Goal: Use online tool/utility: Use online tool/utility

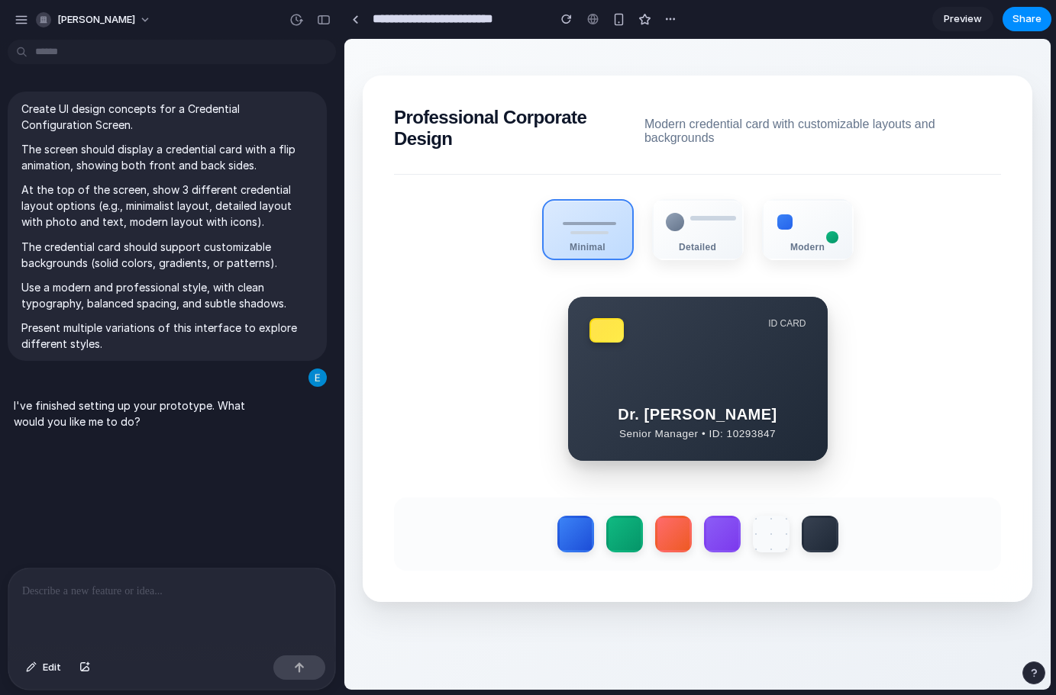
click at [972, 260] on div "Minimal Detailed Modern" at bounding box center [697, 229] width 607 height 61
click at [609, 243] on div "Minimal" at bounding box center [587, 241] width 90 height 11
click at [697, 255] on div "Detailed" at bounding box center [696, 223] width 93 height 63
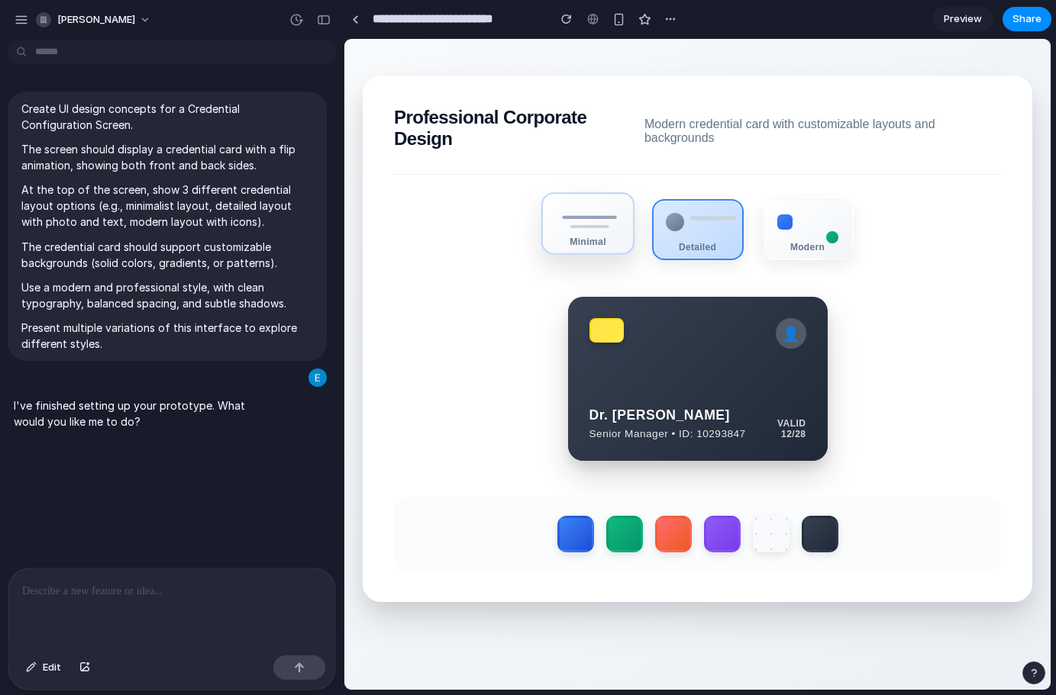
click at [612, 253] on div "Minimal" at bounding box center [586, 223] width 93 height 63
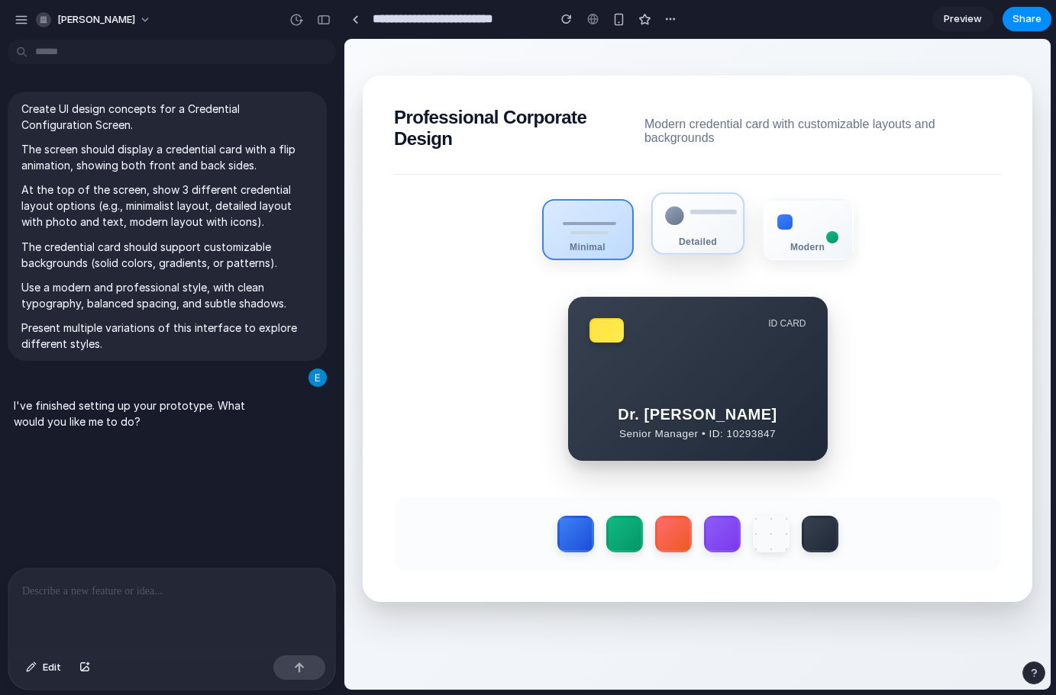
click at [716, 240] on div "Detailed" at bounding box center [696, 223] width 93 height 63
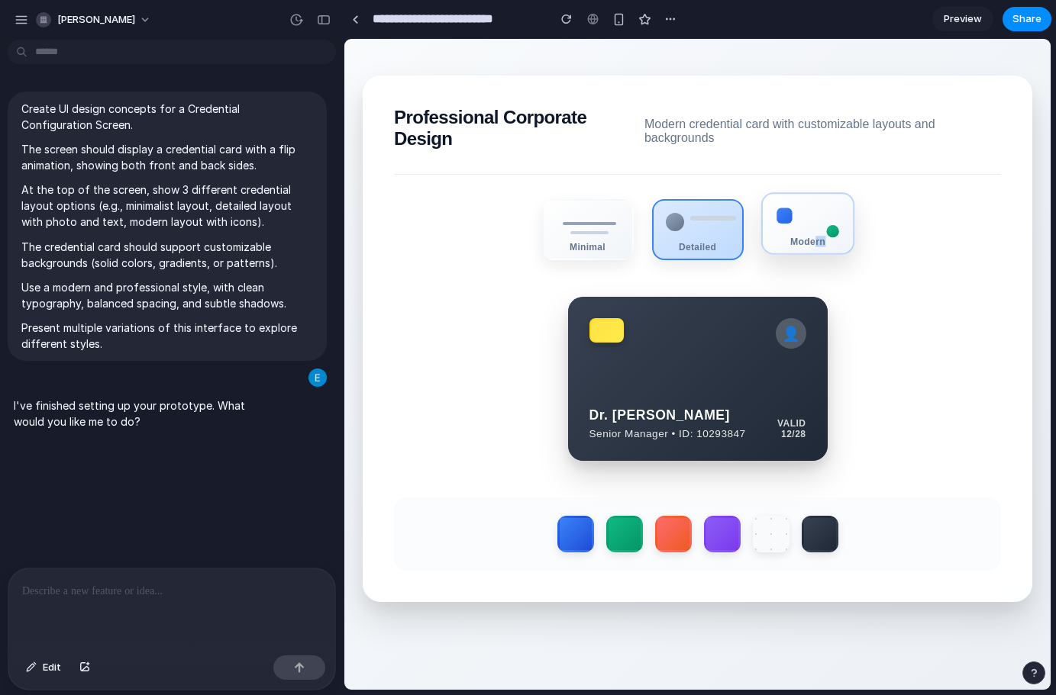
click at [818, 240] on div "Modern" at bounding box center [806, 223] width 93 height 63
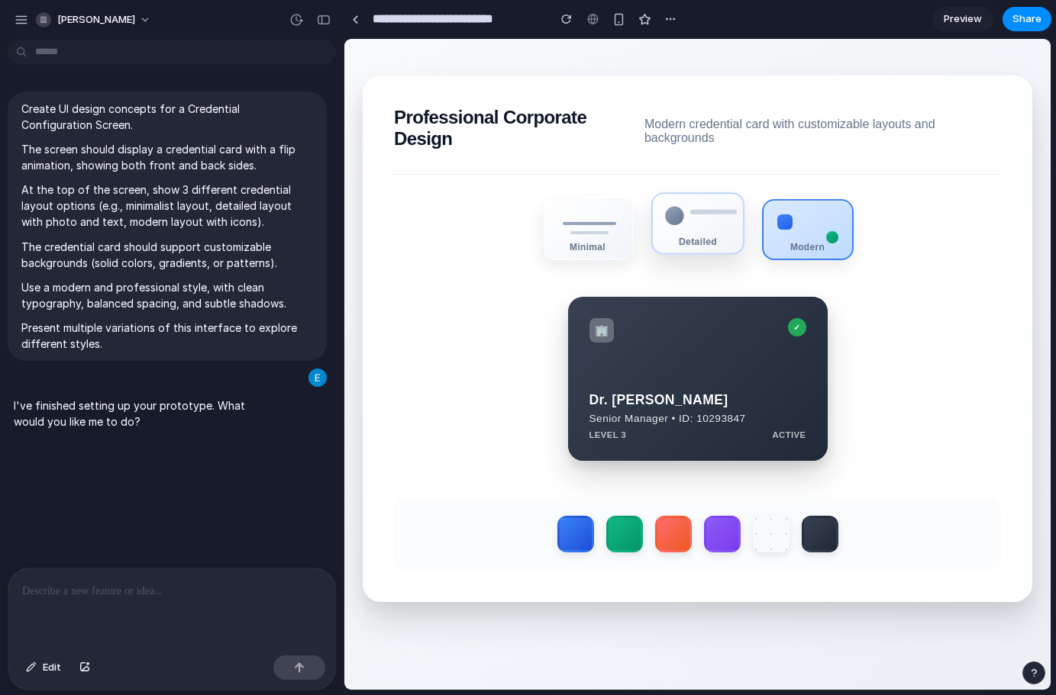
drag, startPoint x: 717, startPoint y: 243, endPoint x: 673, endPoint y: 250, distance: 44.7
click at [717, 243] on div "Detailed" at bounding box center [696, 223] width 93 height 63
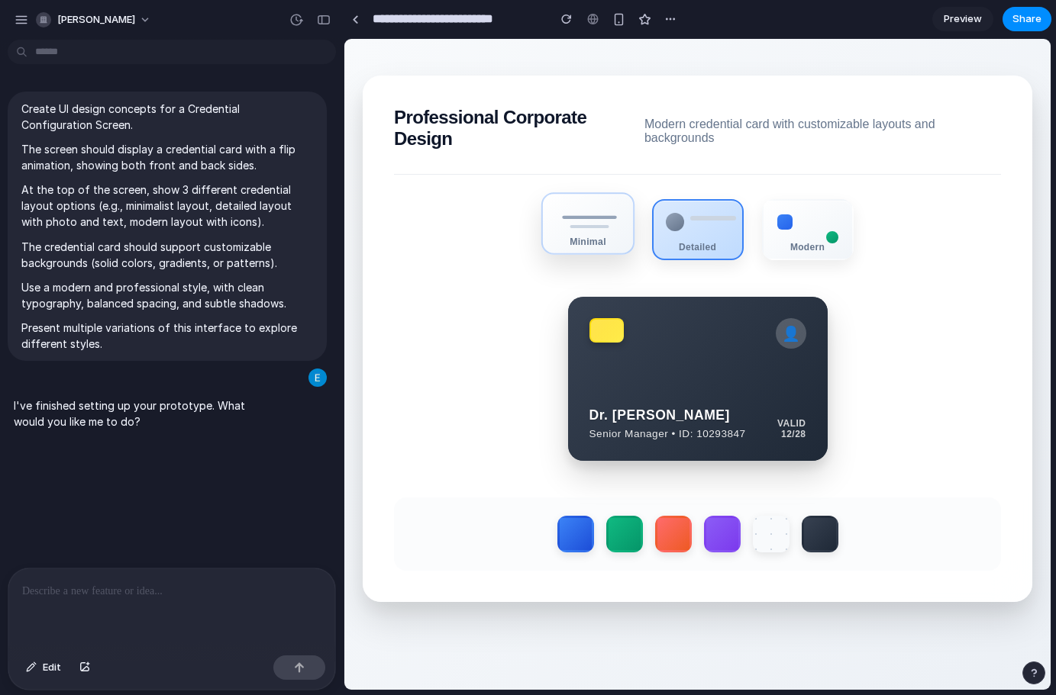
click at [595, 243] on div "Minimal" at bounding box center [587, 241] width 90 height 11
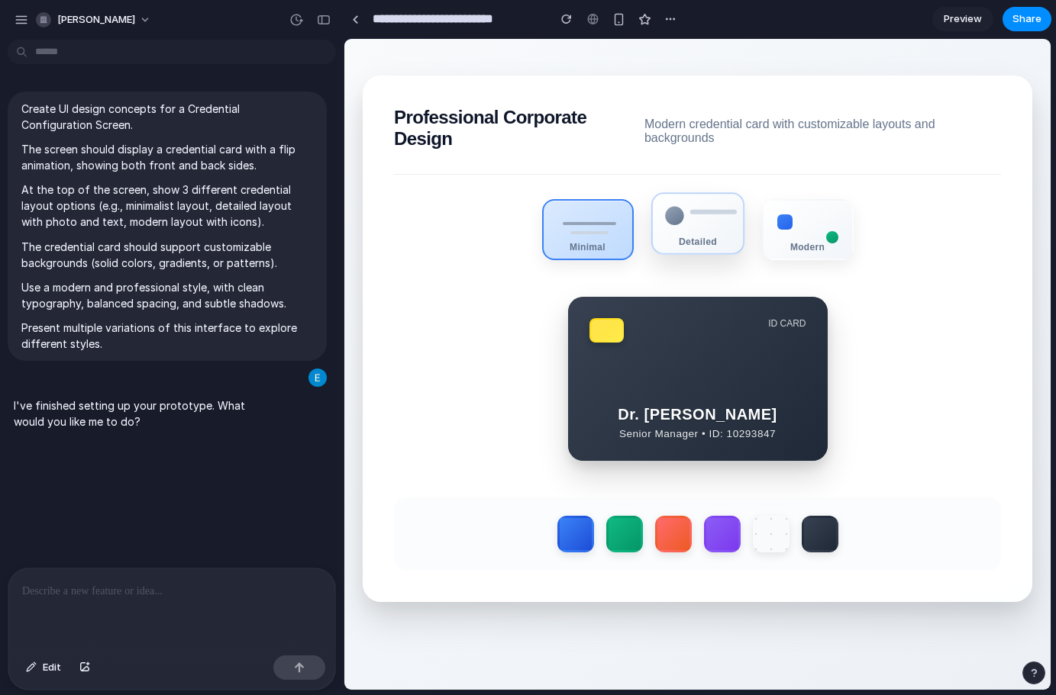
click at [666, 242] on div "Detailed" at bounding box center [696, 223] width 93 height 63
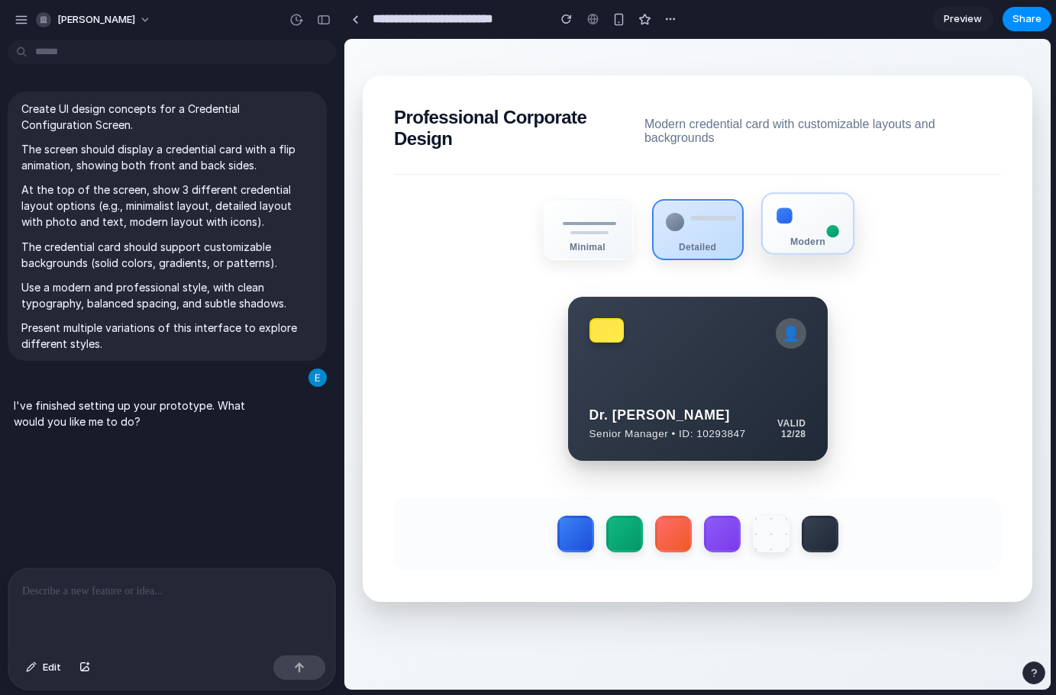
click at [801, 233] on div "Modern" at bounding box center [806, 223] width 93 height 63
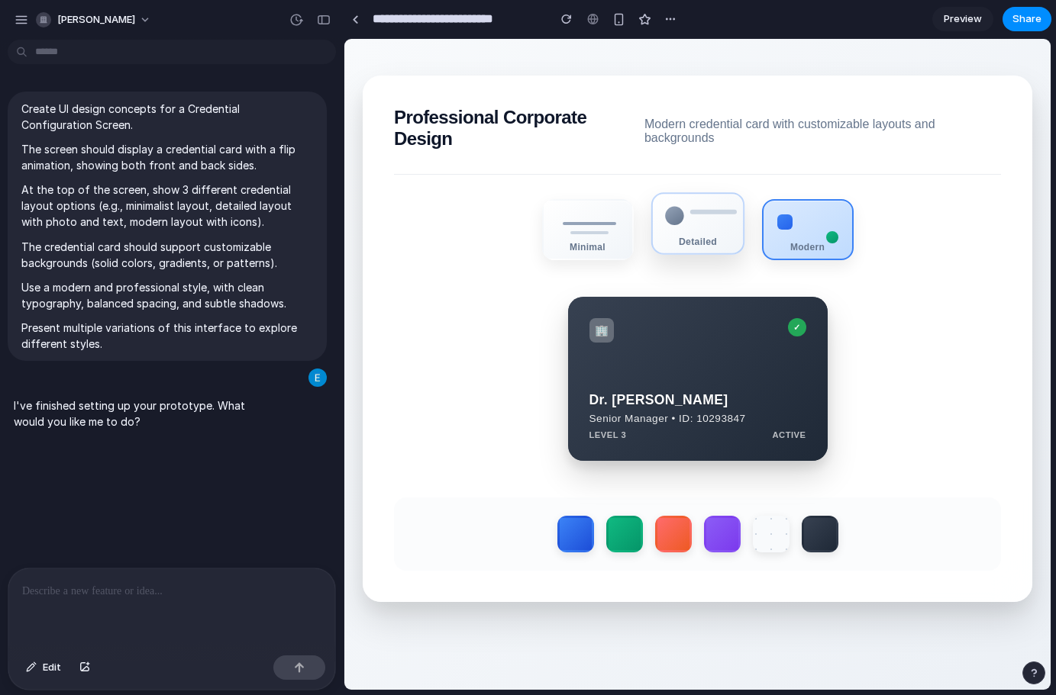
click at [721, 247] on div "Detailed" at bounding box center [697, 241] width 90 height 11
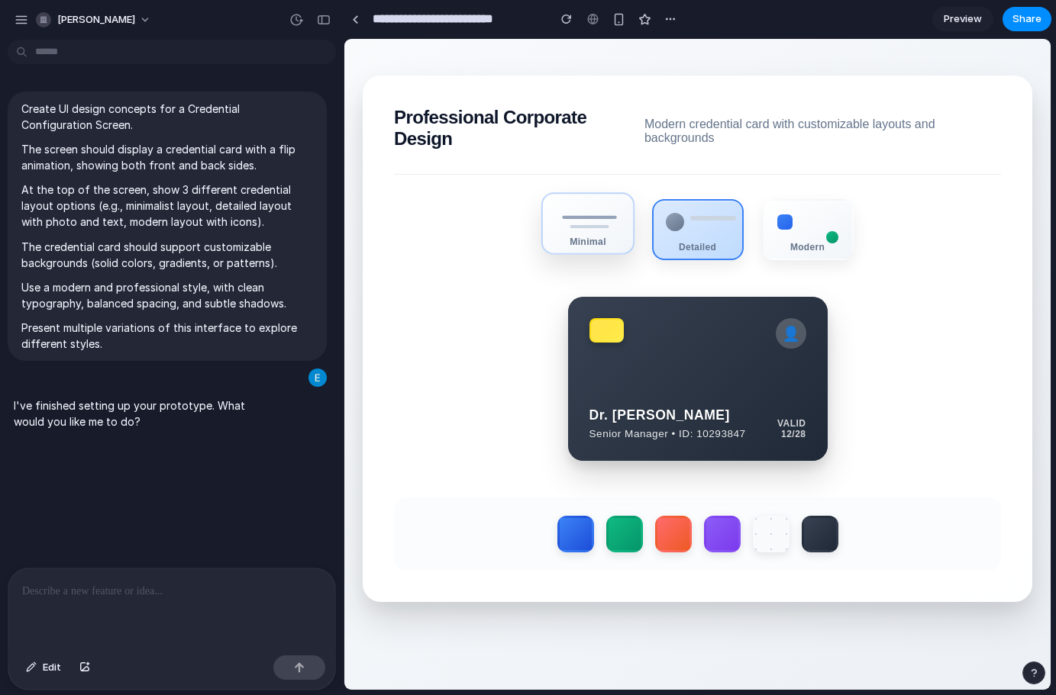
click at [601, 255] on div "Minimal" at bounding box center [586, 223] width 93 height 63
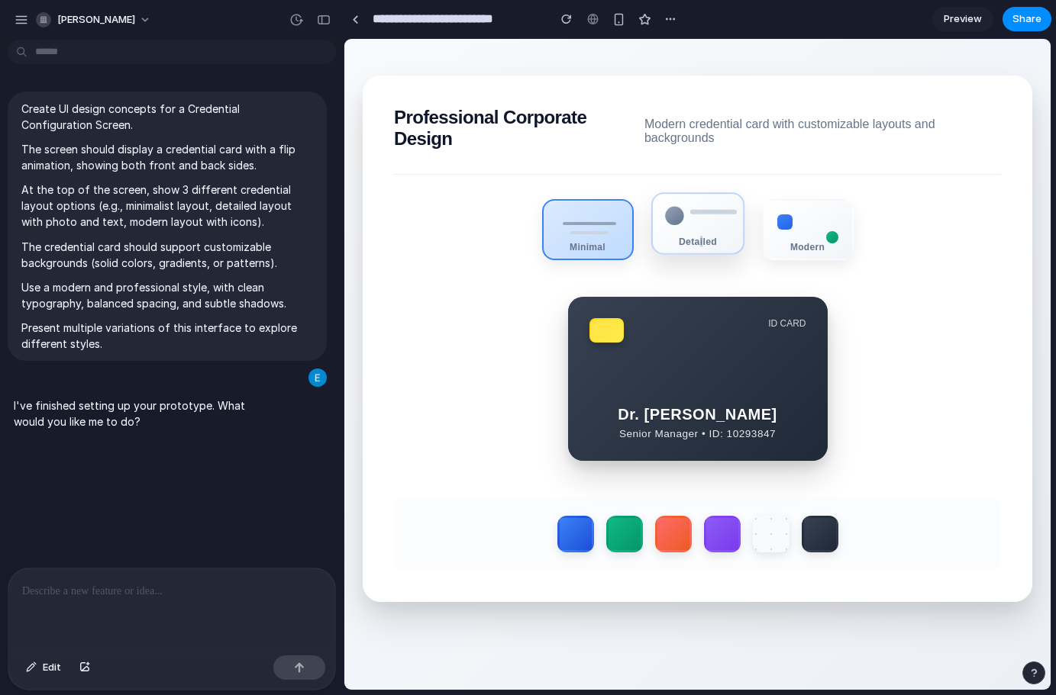
click at [695, 247] on div "Detailed" at bounding box center [697, 241] width 90 height 11
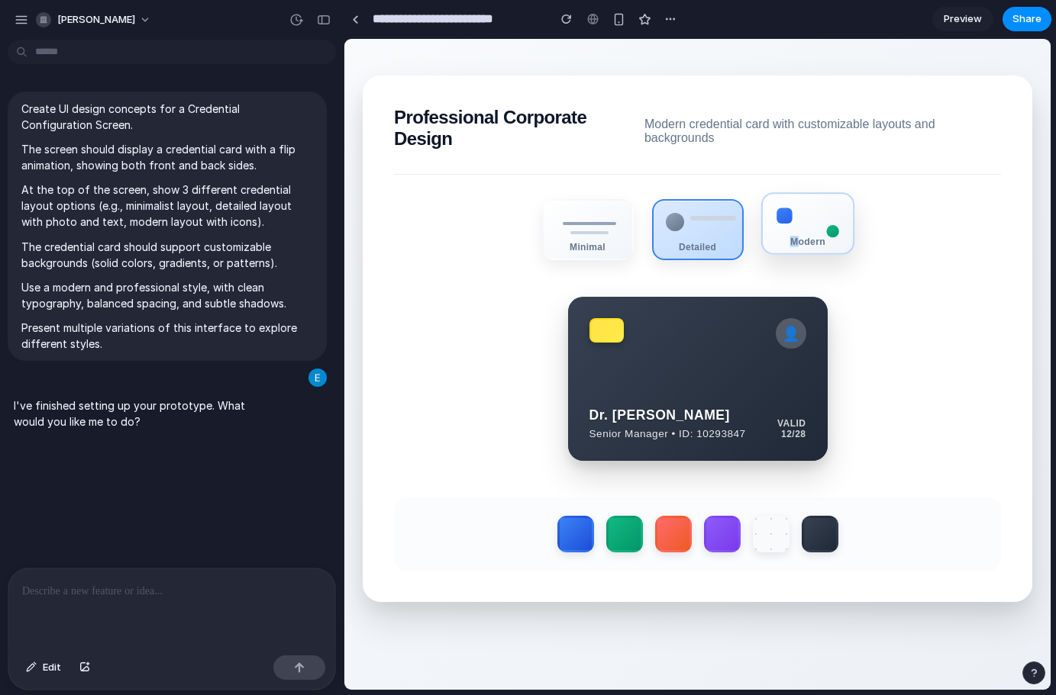
click at [788, 255] on div "Modern" at bounding box center [806, 223] width 93 height 63
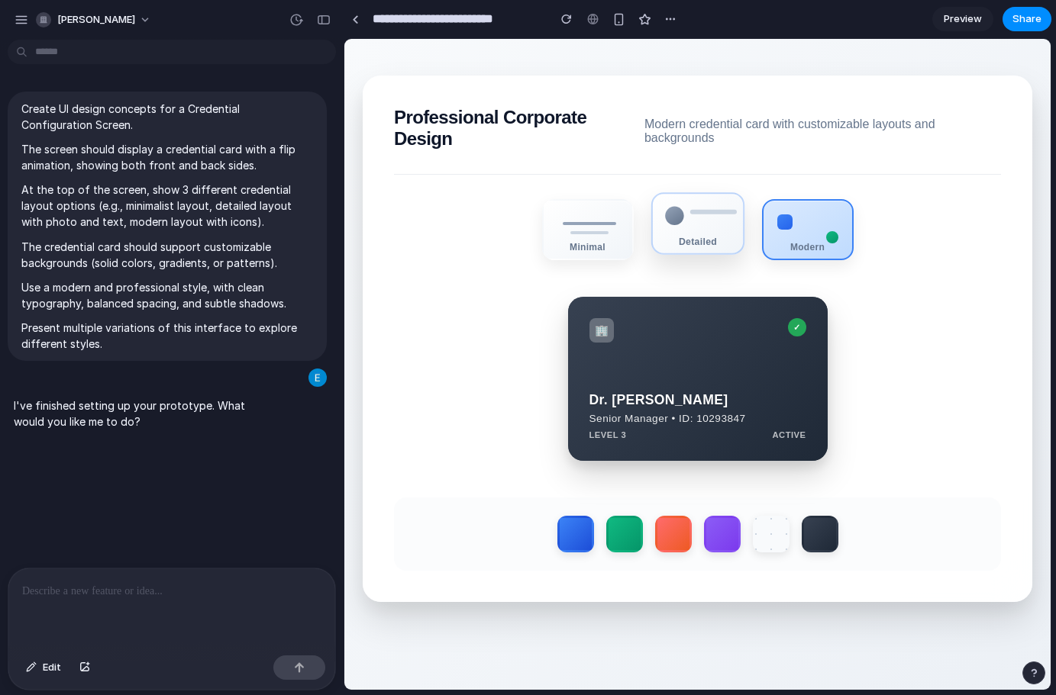
click at [714, 255] on div "Detailed" at bounding box center [696, 223] width 93 height 63
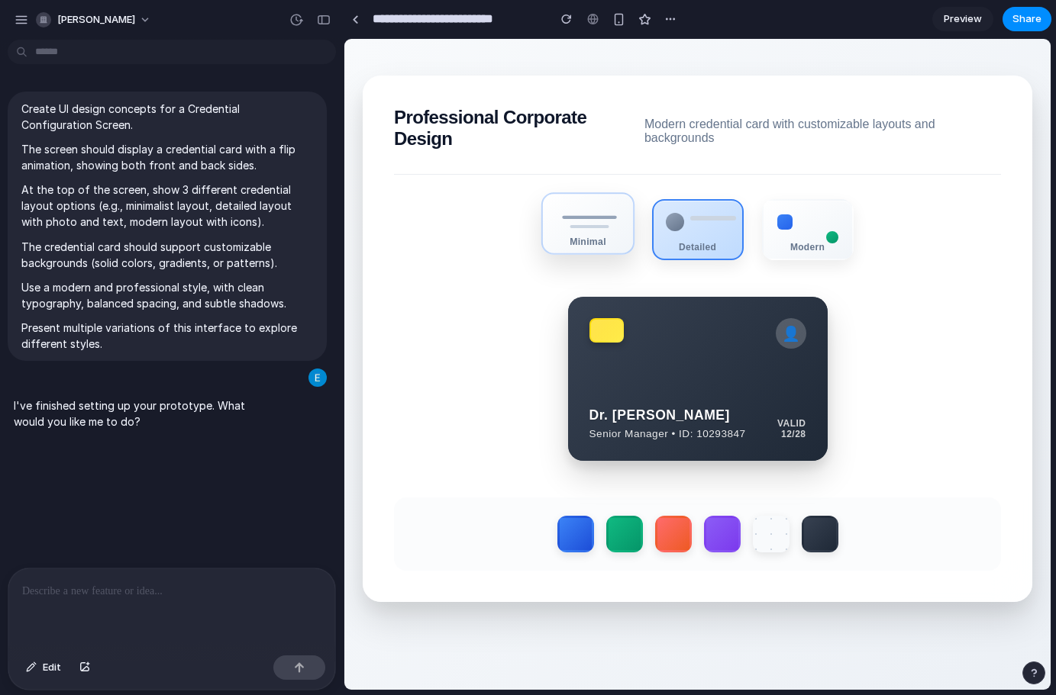
click at [614, 255] on div "Minimal" at bounding box center [586, 223] width 93 height 63
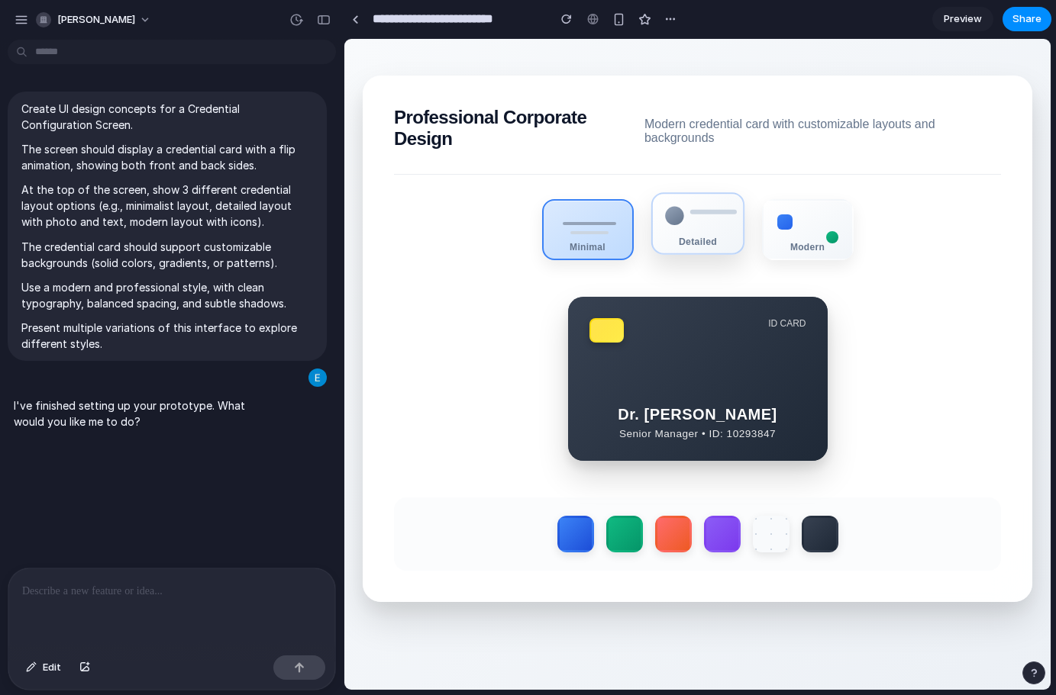
click at [721, 240] on div "Detailed" at bounding box center [697, 241] width 90 height 11
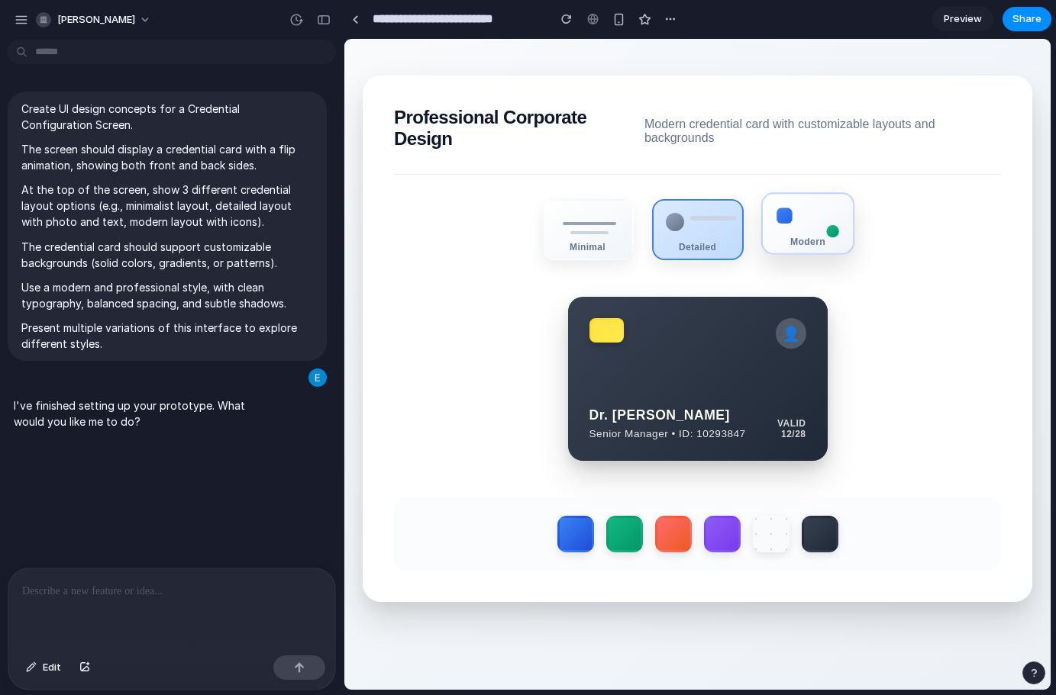
click at [798, 240] on div "Modern" at bounding box center [806, 223] width 93 height 63
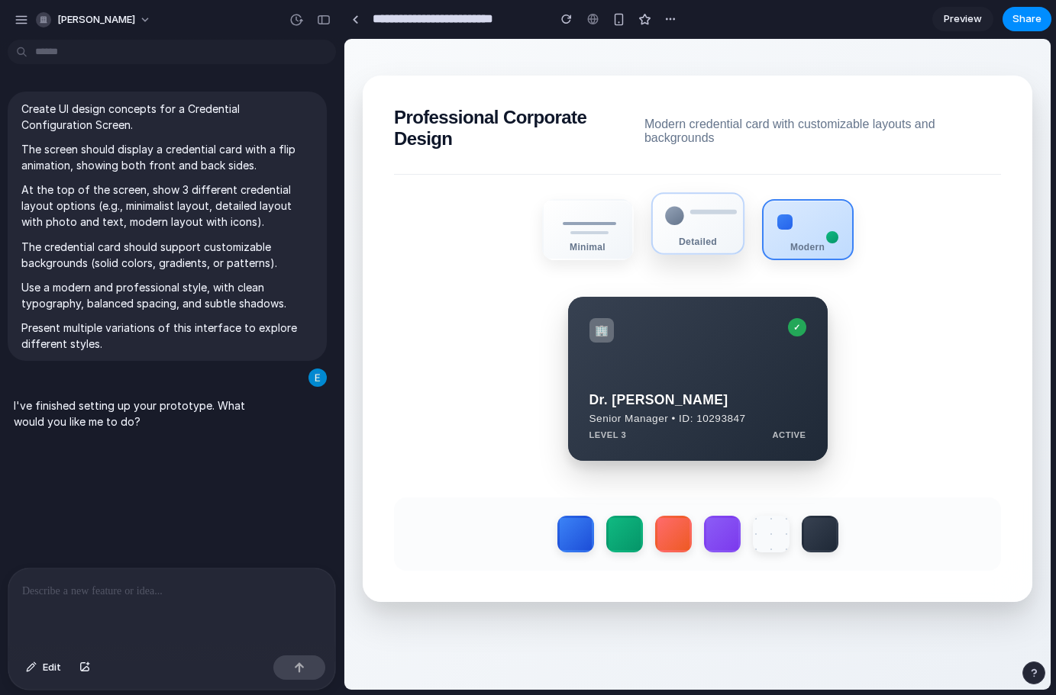
drag, startPoint x: 714, startPoint y: 247, endPoint x: 657, endPoint y: 248, distance: 57.3
click at [714, 246] on div "Detailed" at bounding box center [697, 241] width 90 height 11
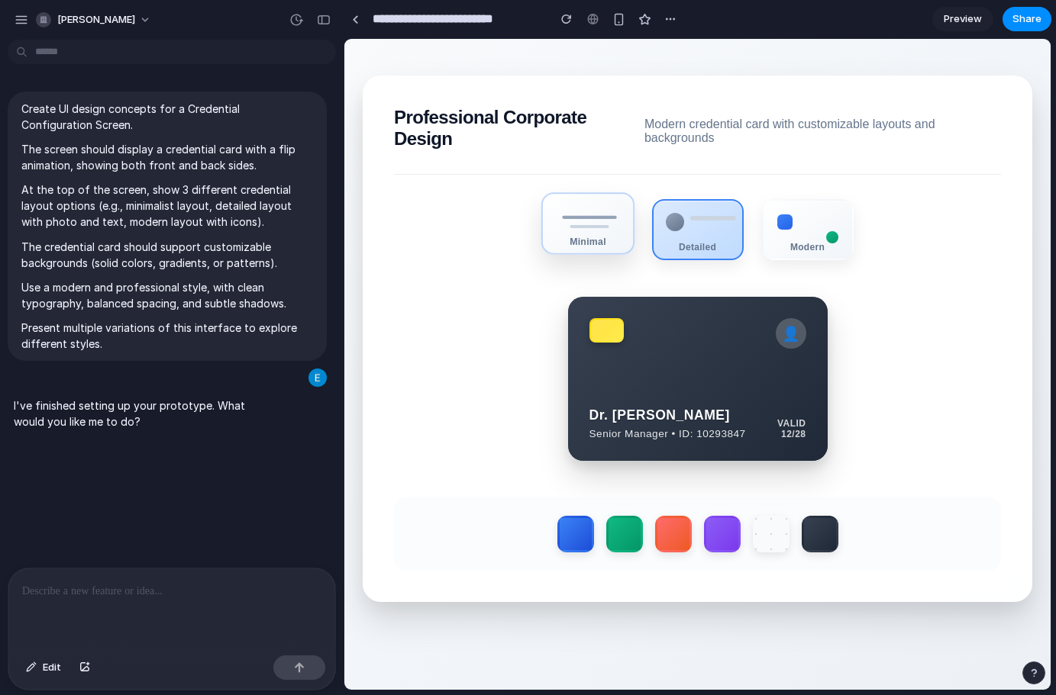
click at [553, 235] on div "Minimal" at bounding box center [586, 223] width 93 height 63
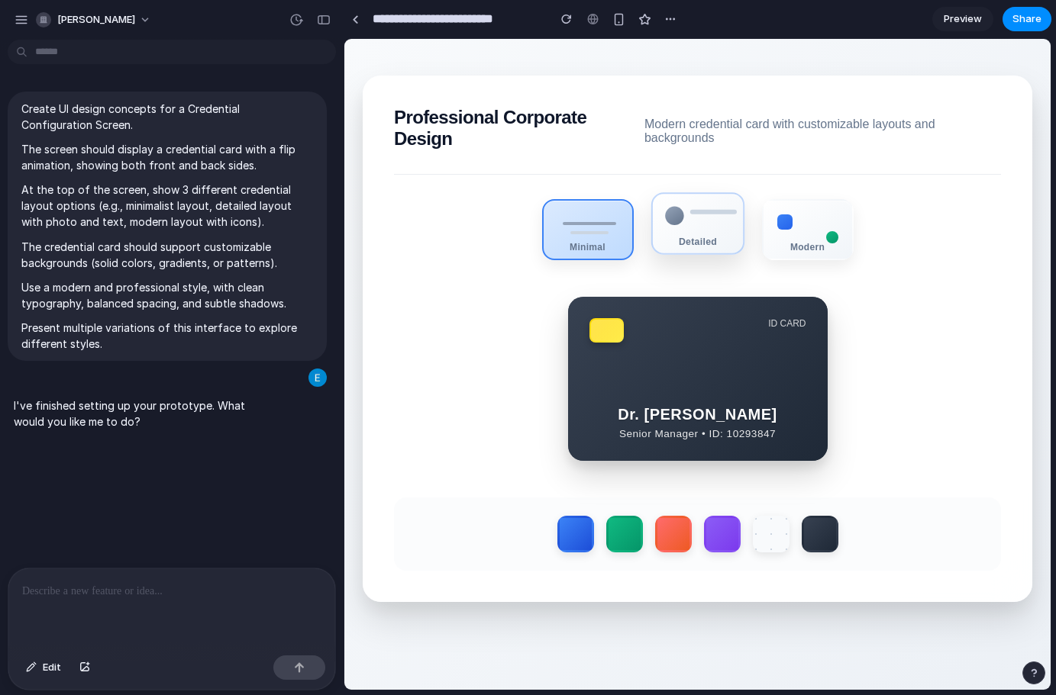
click at [704, 243] on div "Detailed" at bounding box center [696, 223] width 93 height 63
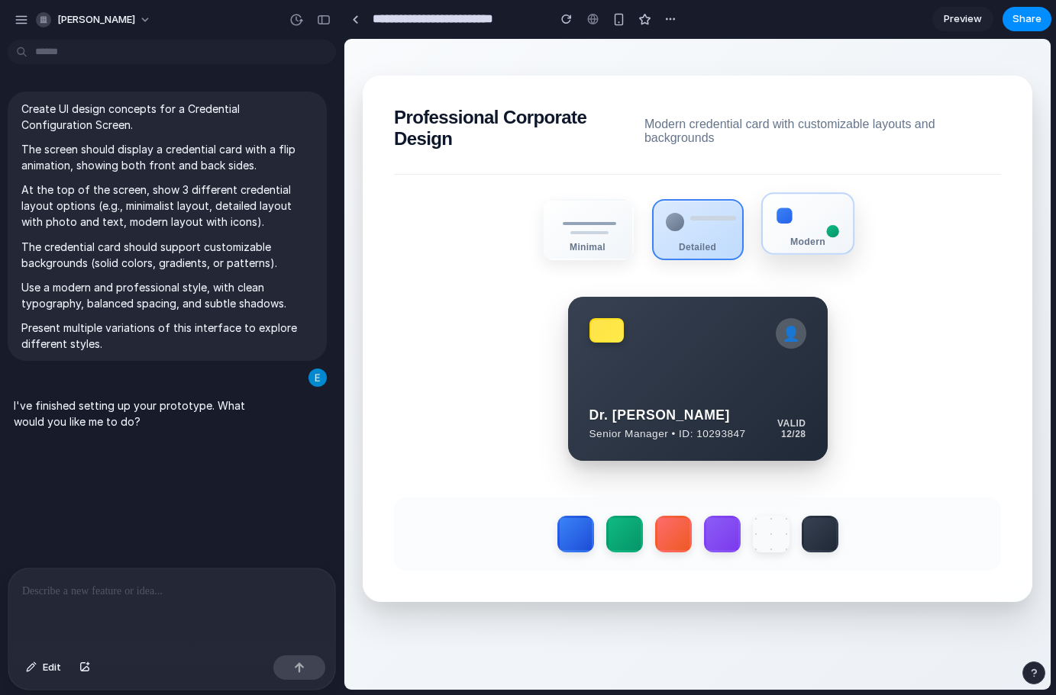
click at [792, 242] on div "Modern" at bounding box center [807, 241] width 90 height 11
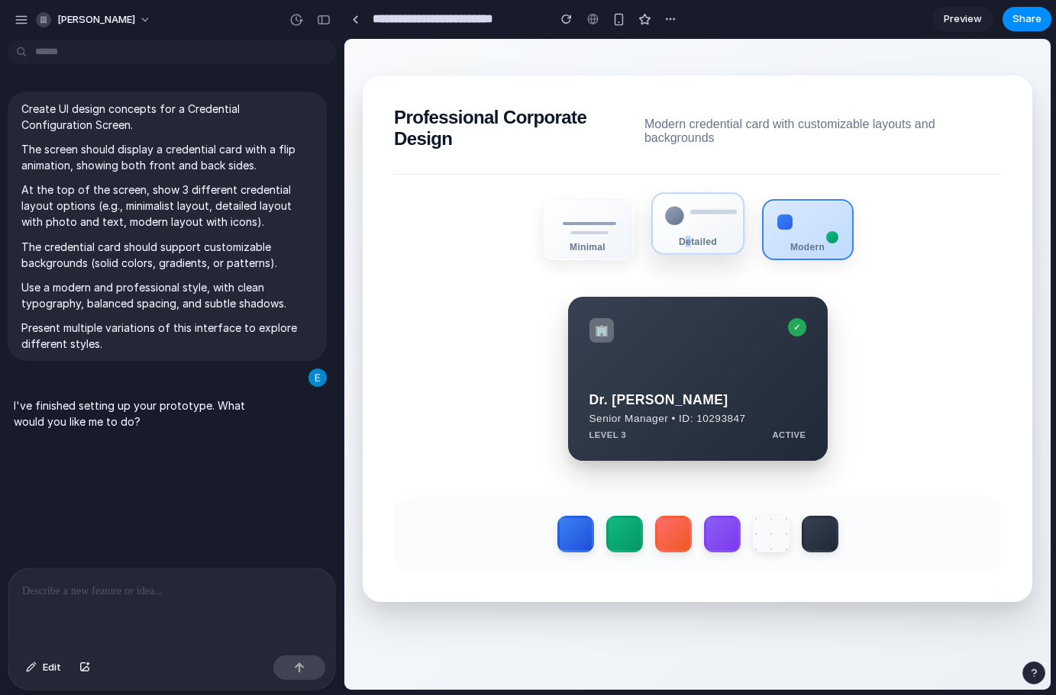
click at [680, 236] on div "Detailed" at bounding box center [696, 223] width 93 height 63
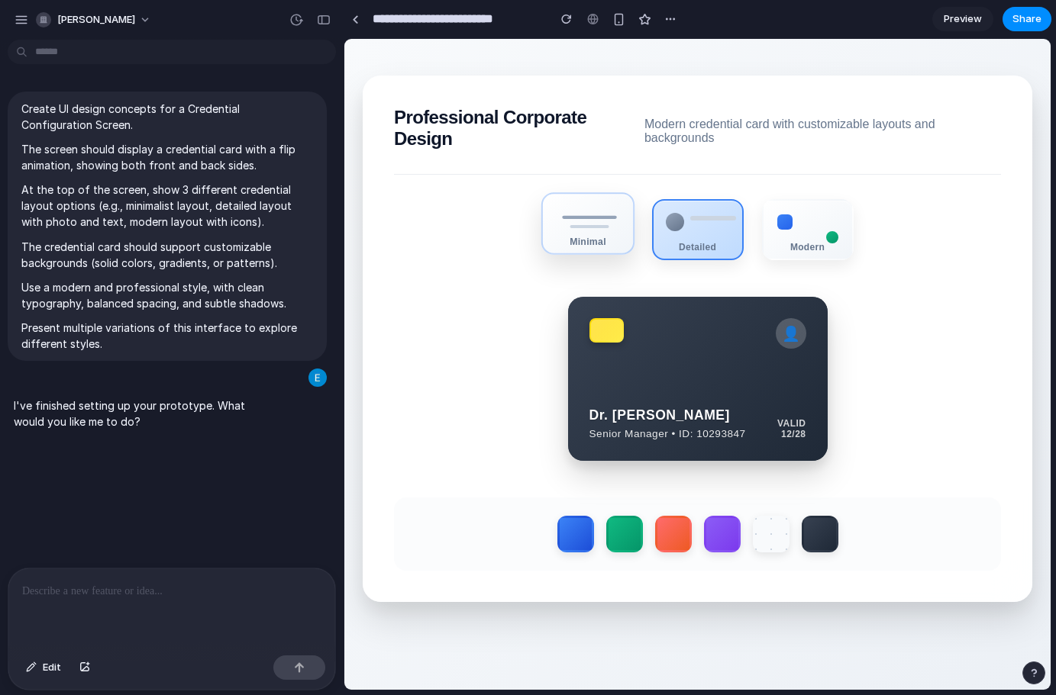
click at [556, 229] on div "Minimal" at bounding box center [586, 223] width 93 height 63
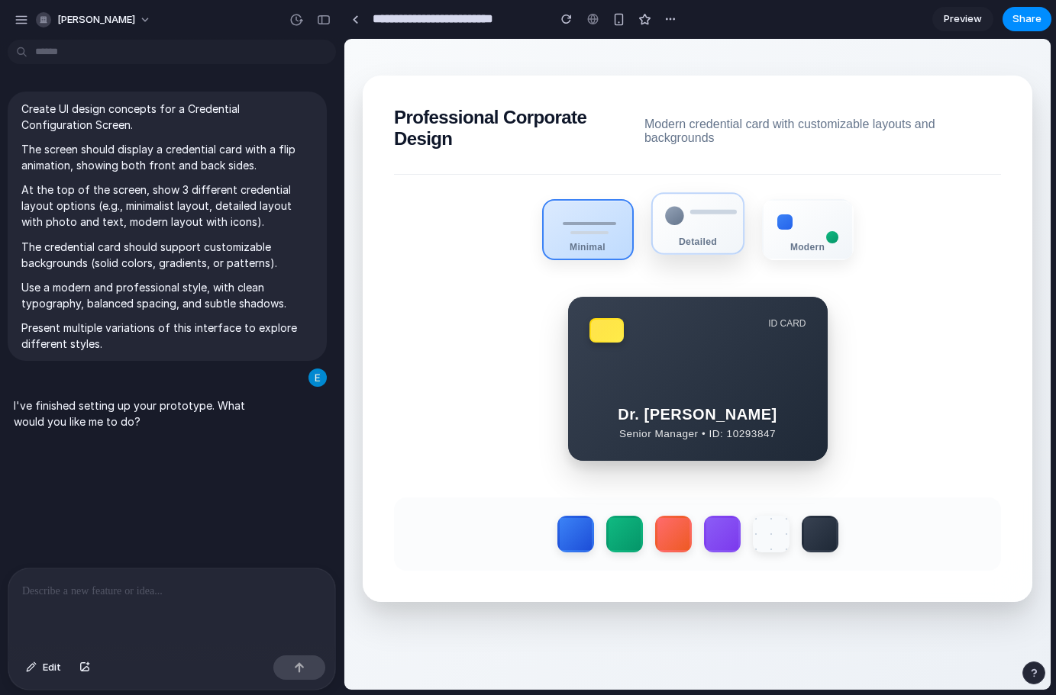
click at [688, 236] on div "Detailed" at bounding box center [696, 223] width 93 height 63
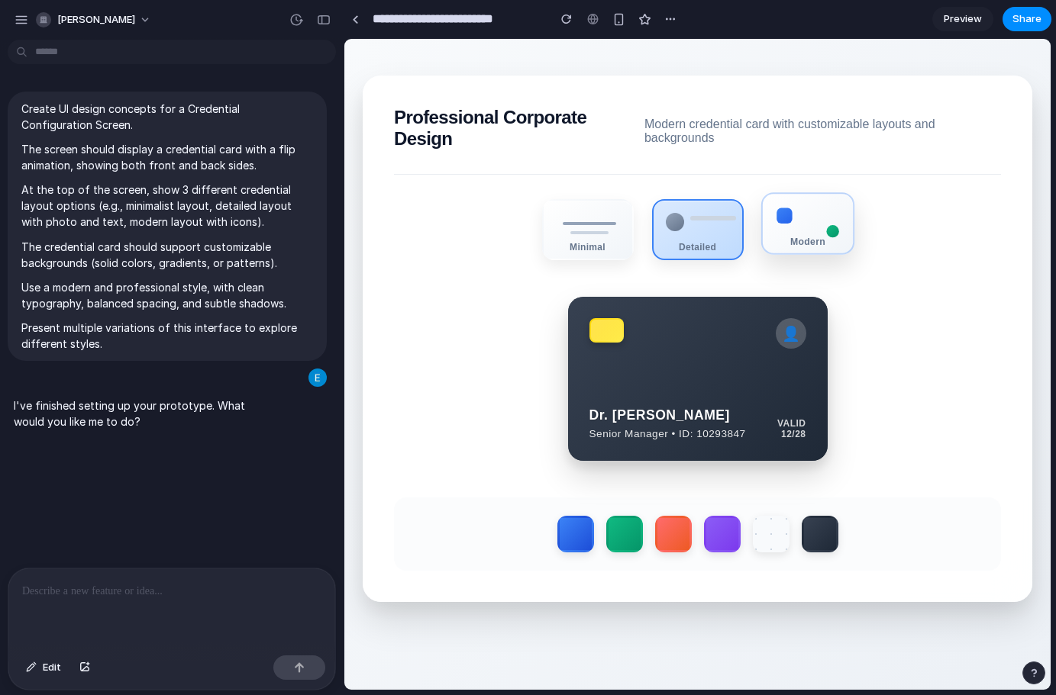
click at [775, 220] on div "Modern" at bounding box center [806, 223] width 93 height 63
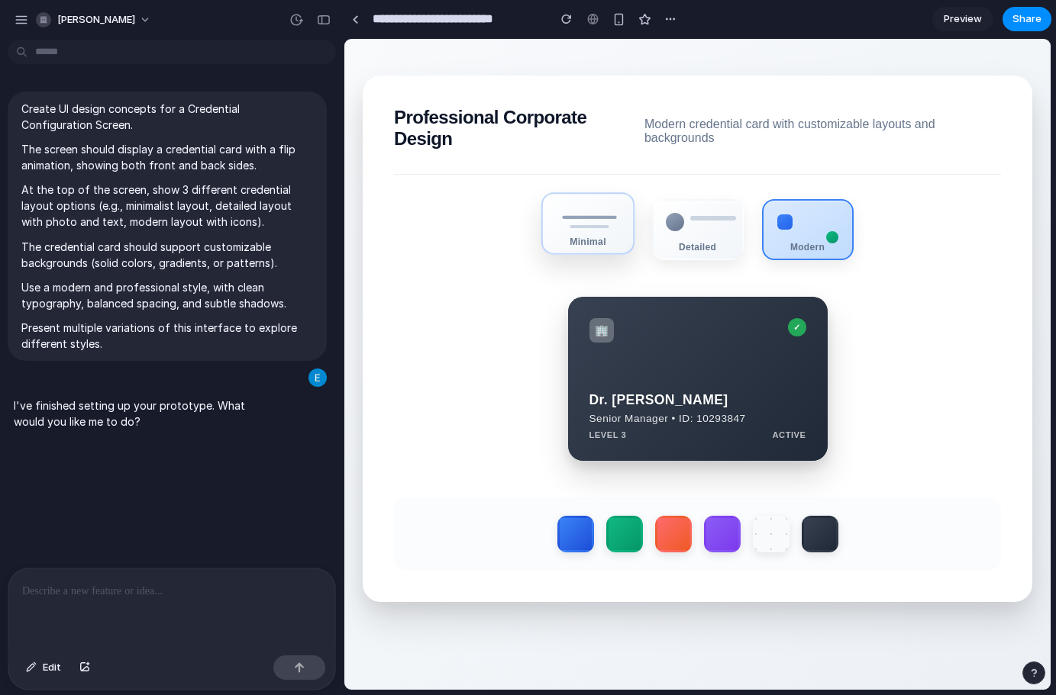
click at [608, 247] on div "Minimal" at bounding box center [587, 241] width 90 height 11
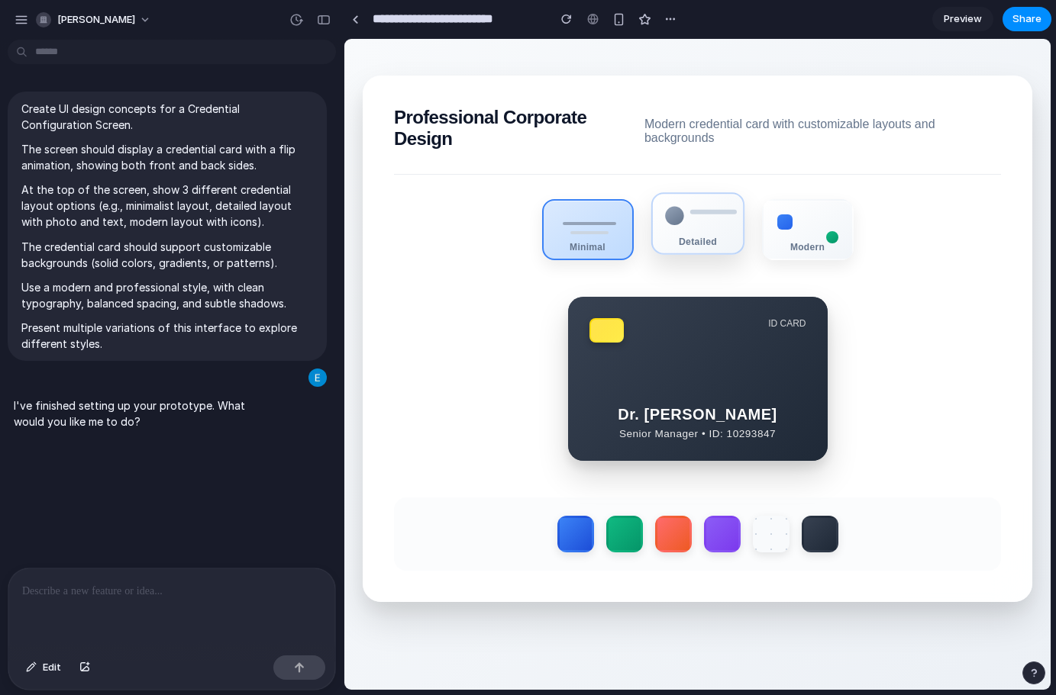
click at [692, 242] on div "Detailed" at bounding box center [696, 223] width 93 height 63
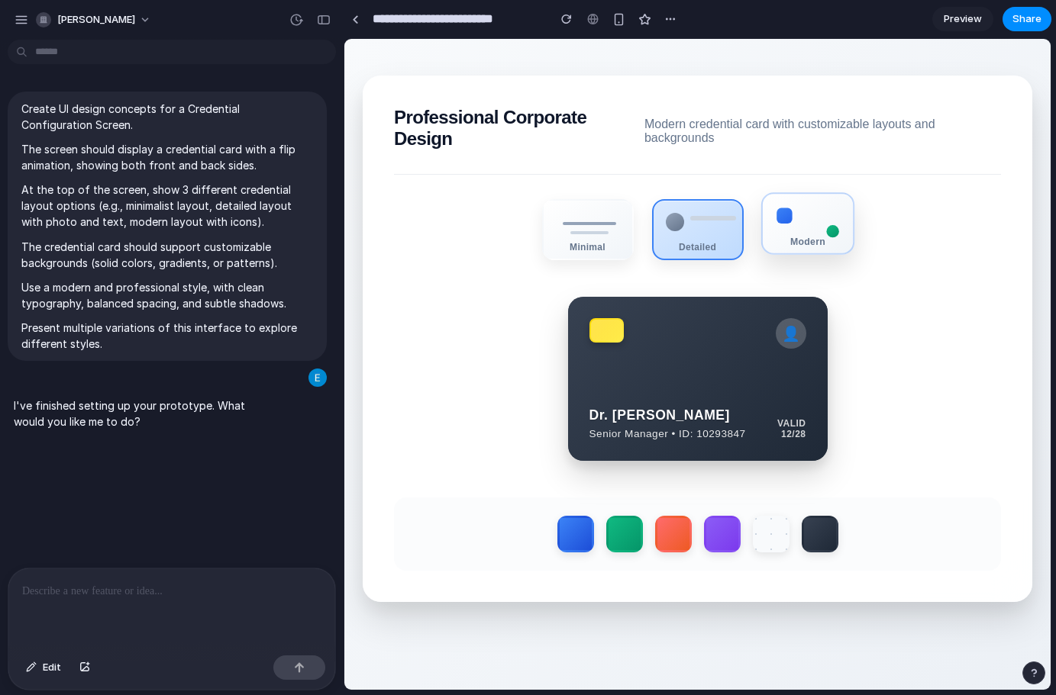
click at [820, 244] on div "Modern" at bounding box center [806, 223] width 93 height 63
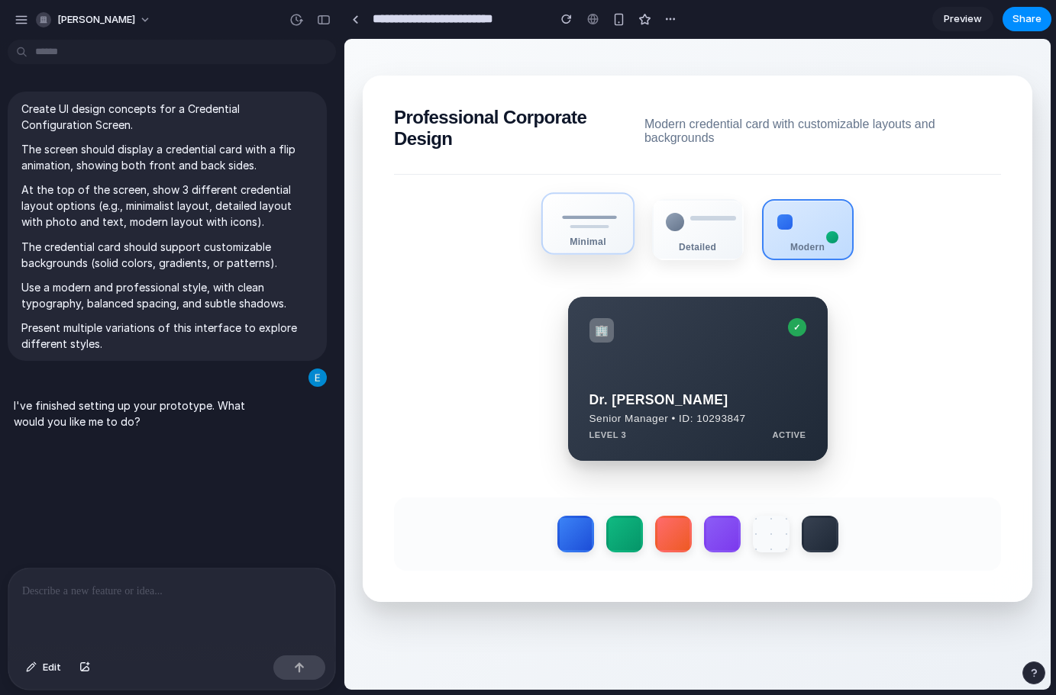
click at [601, 242] on div "Minimal" at bounding box center [586, 223] width 93 height 63
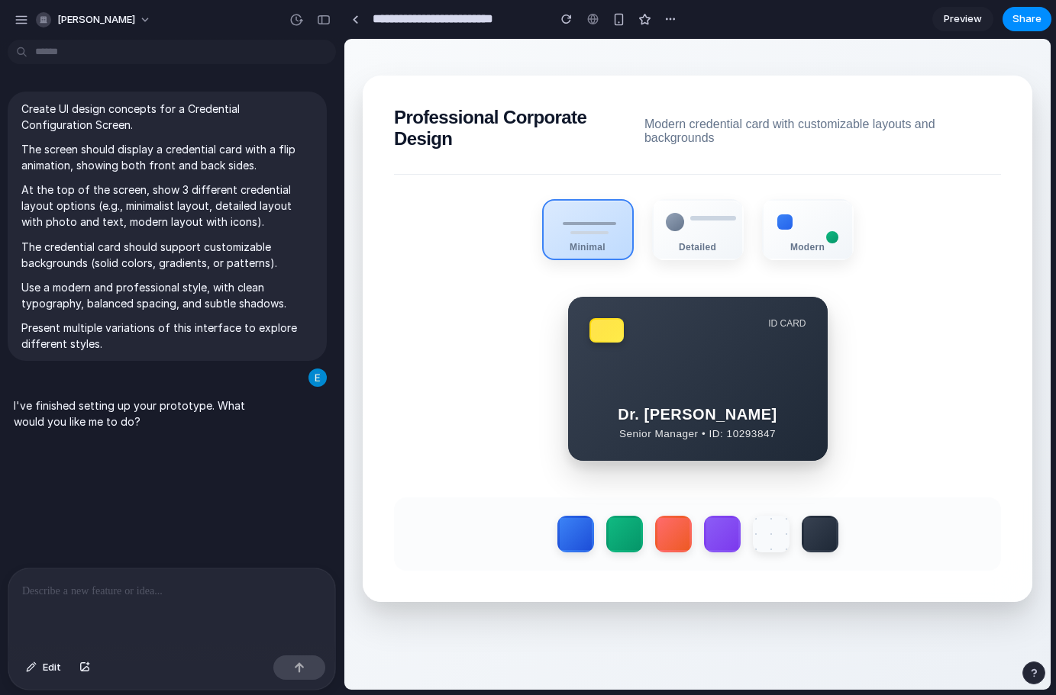
click at [497, 390] on div "ID CARD Dr. [PERSON_NAME] Senior Manager • ID: 10293847 CVV [CREDIT_CARD_DATA] …" at bounding box center [697, 379] width 607 height 164
click at [486, 421] on div "ID CARD Dr. [PERSON_NAME] Senior Manager • ID: 10293847 CVV [CREDIT_CARD_DATA] …" at bounding box center [697, 379] width 607 height 164
click at [701, 247] on div "Detailed" at bounding box center [697, 241] width 90 height 11
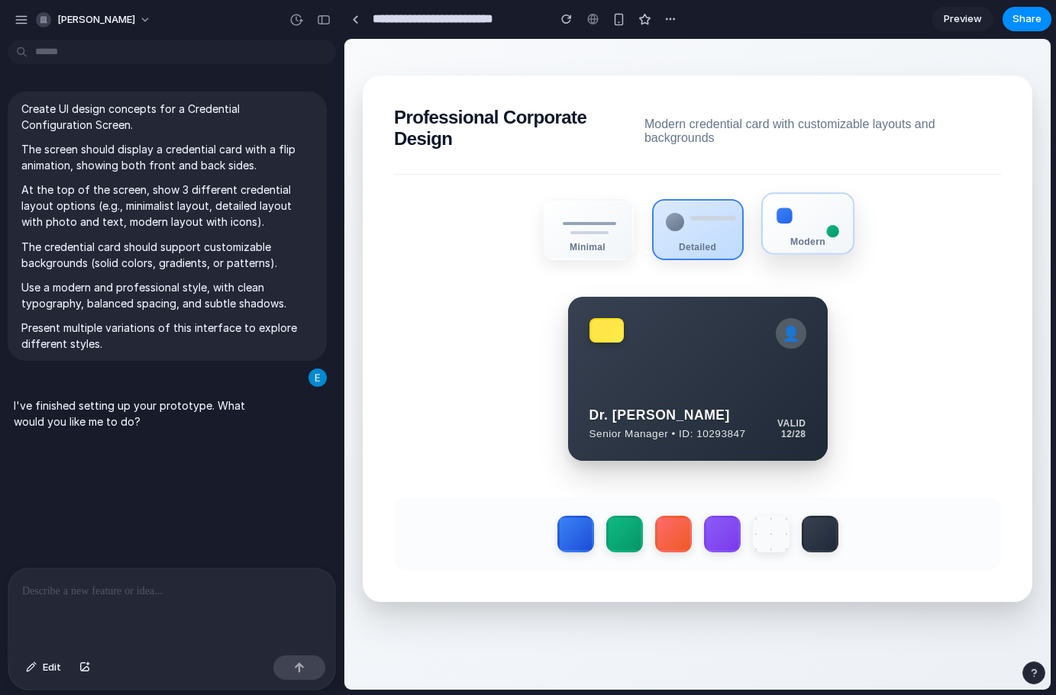
click at [805, 236] on div "Modern" at bounding box center [806, 223] width 93 height 63
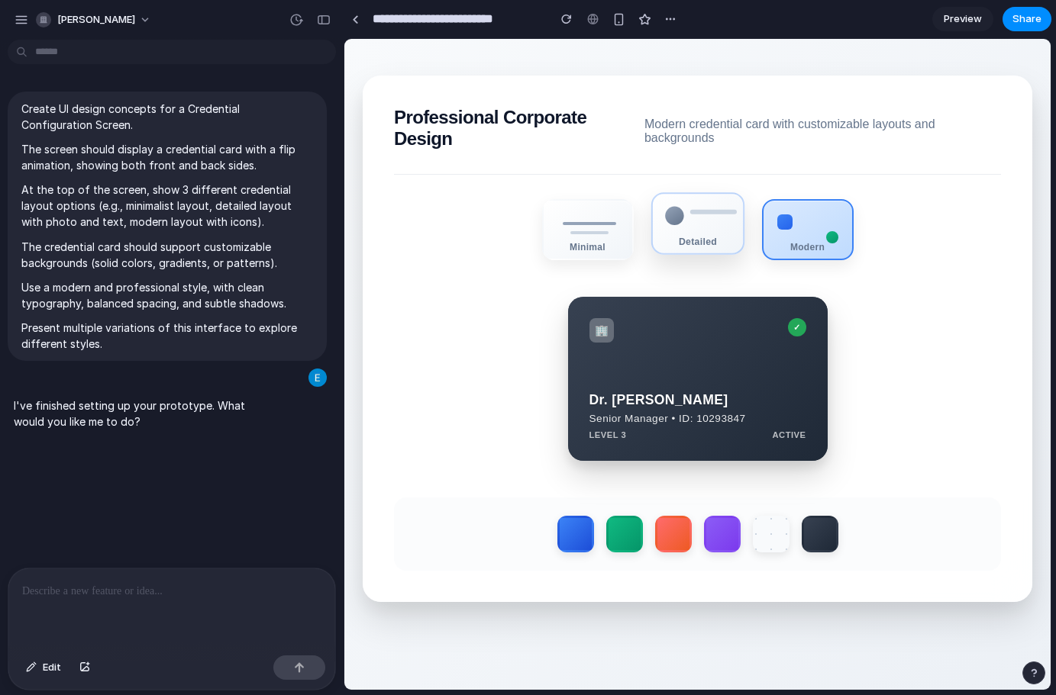
click at [687, 244] on div "Detailed" at bounding box center [697, 241] width 90 height 11
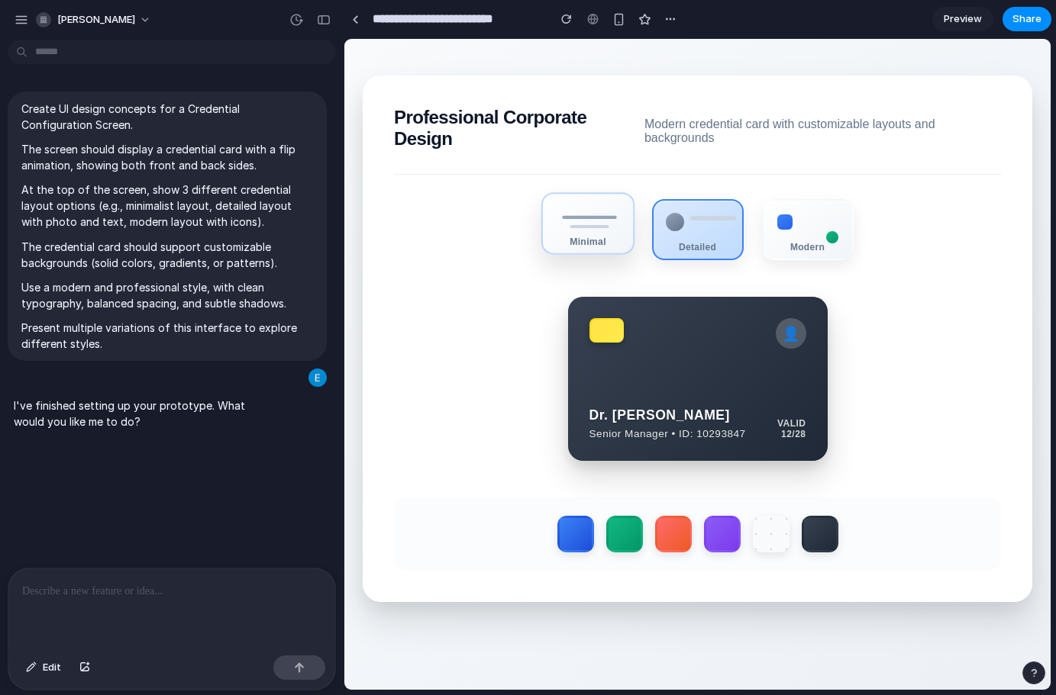
click at [589, 243] on div "Minimal" at bounding box center [586, 223] width 93 height 63
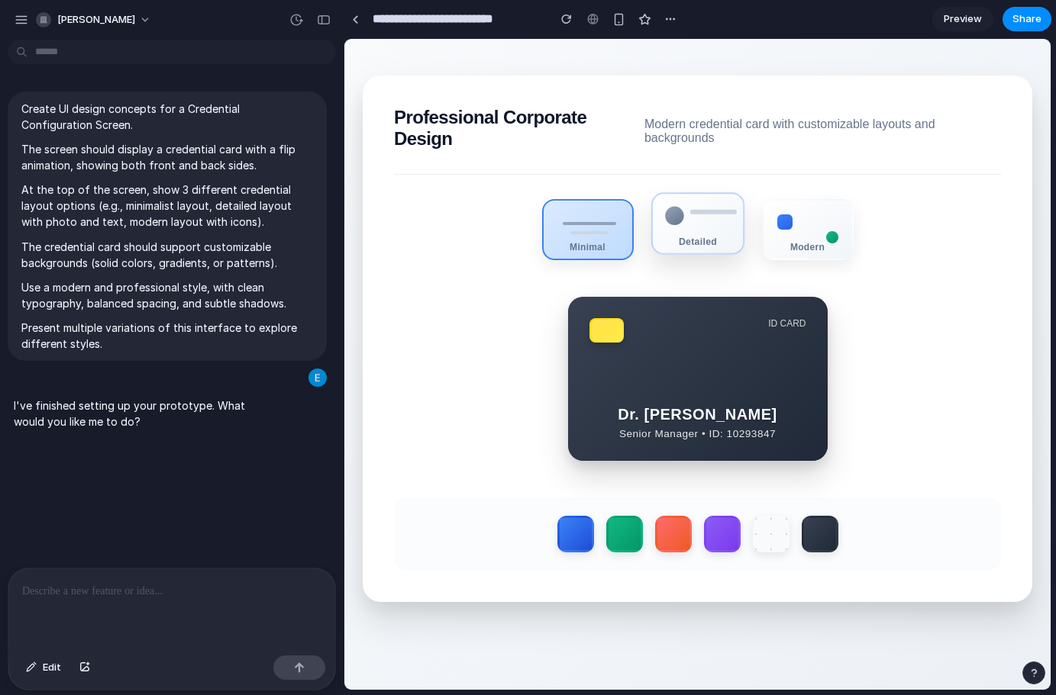
click at [685, 243] on div "Detailed" at bounding box center [697, 241] width 90 height 11
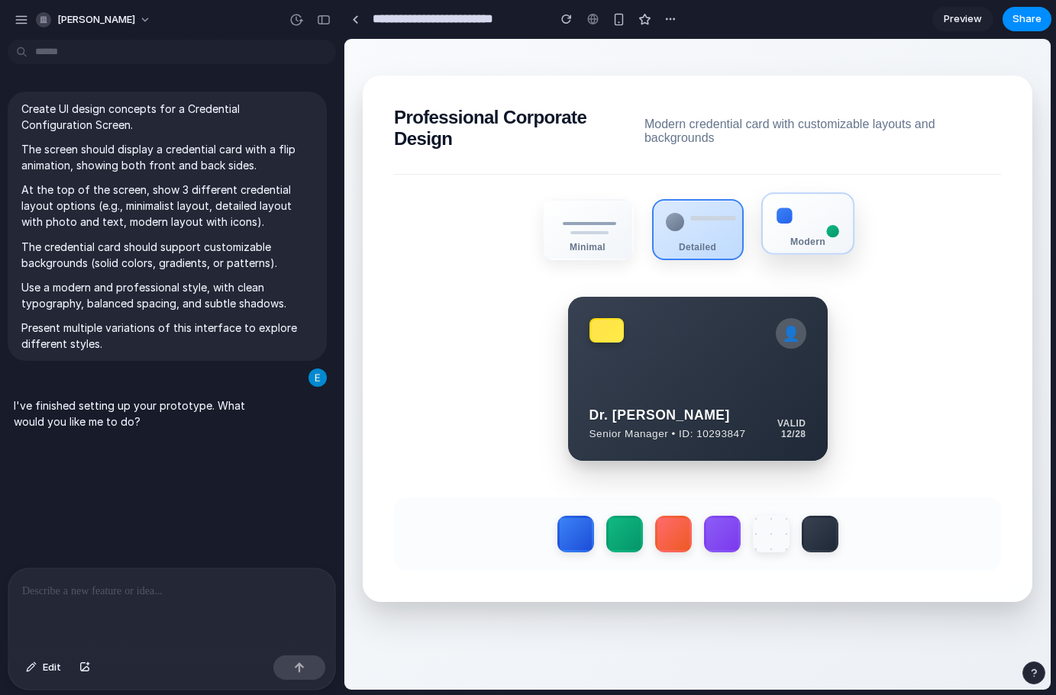
click at [782, 241] on div "Modern" at bounding box center [806, 223] width 93 height 63
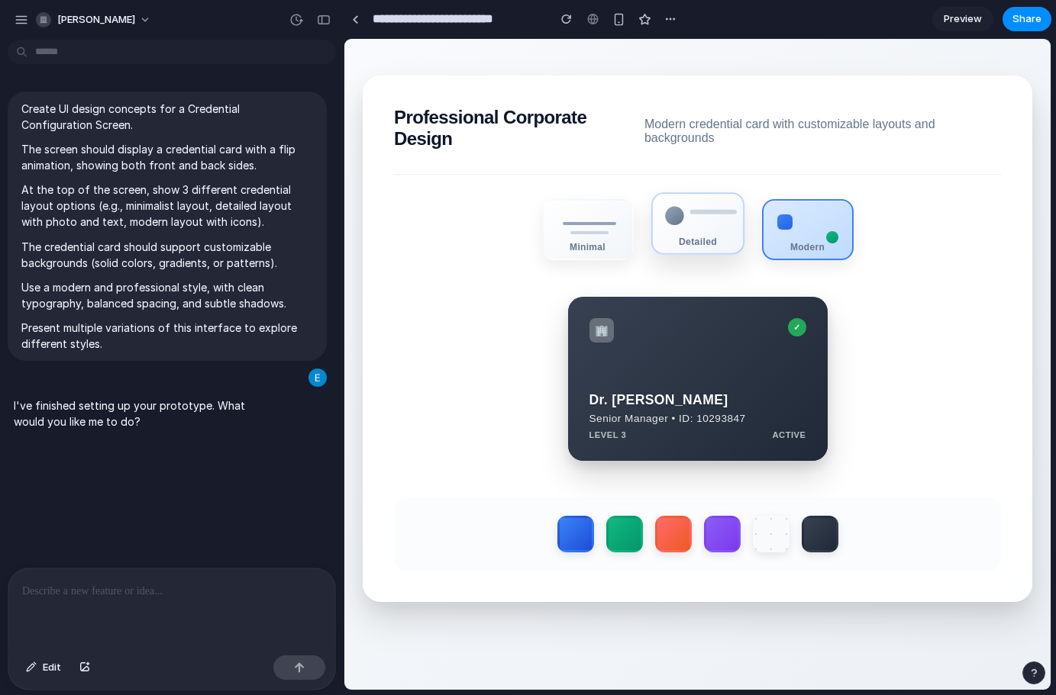
click at [704, 243] on div "Detailed" at bounding box center [697, 241] width 90 height 11
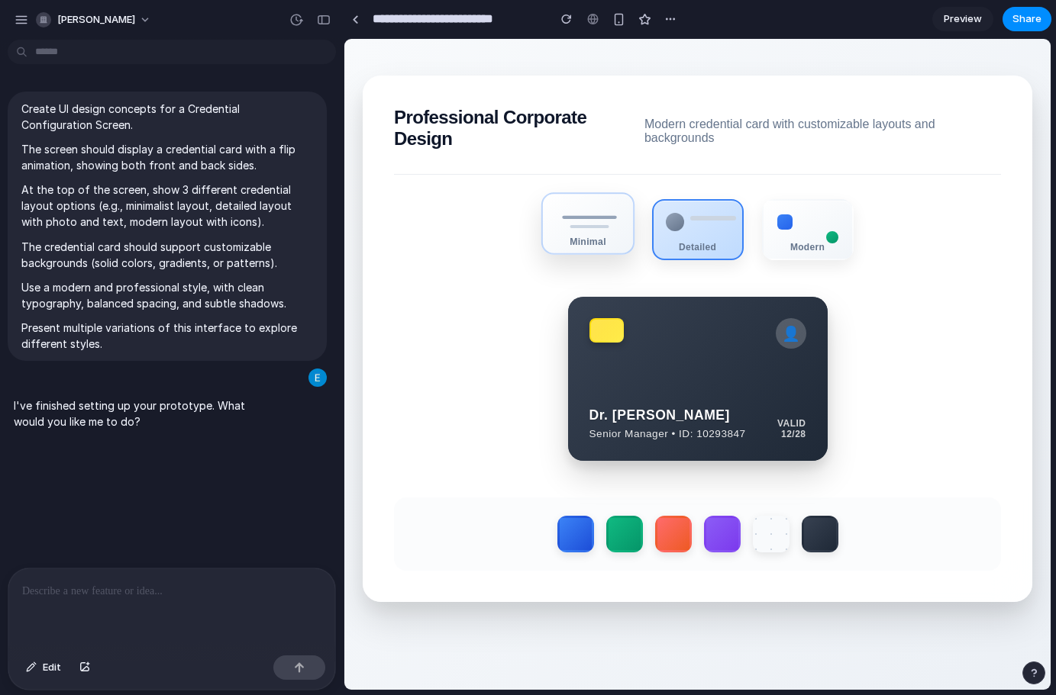
click at [601, 247] on div "Minimal" at bounding box center [587, 241] width 90 height 11
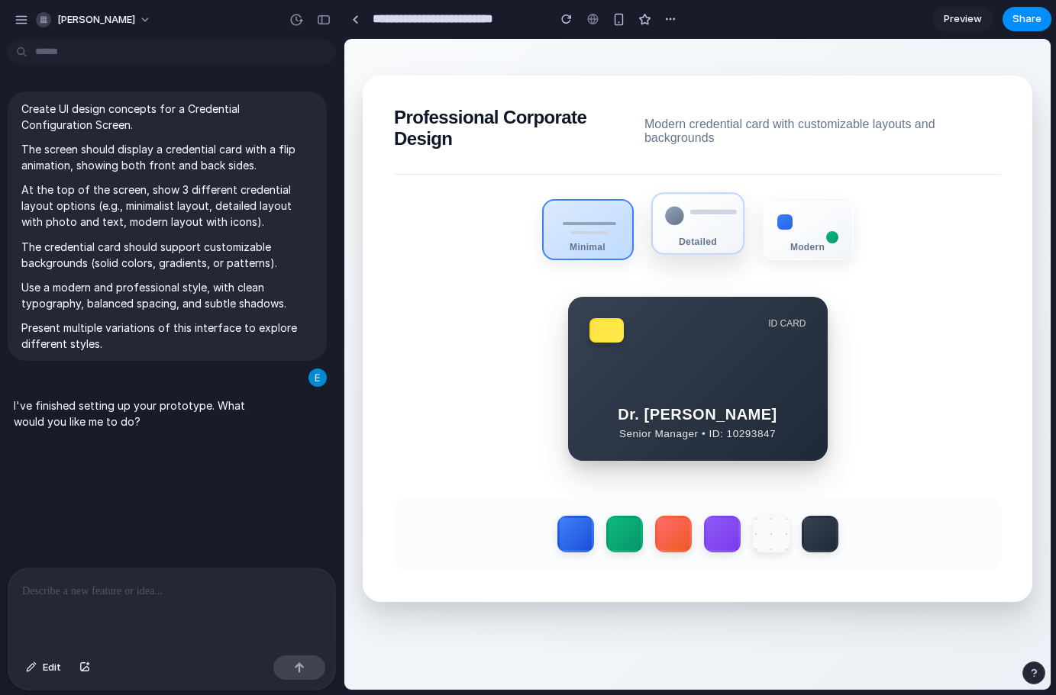
click at [694, 247] on div "Detailed" at bounding box center [697, 241] width 90 height 11
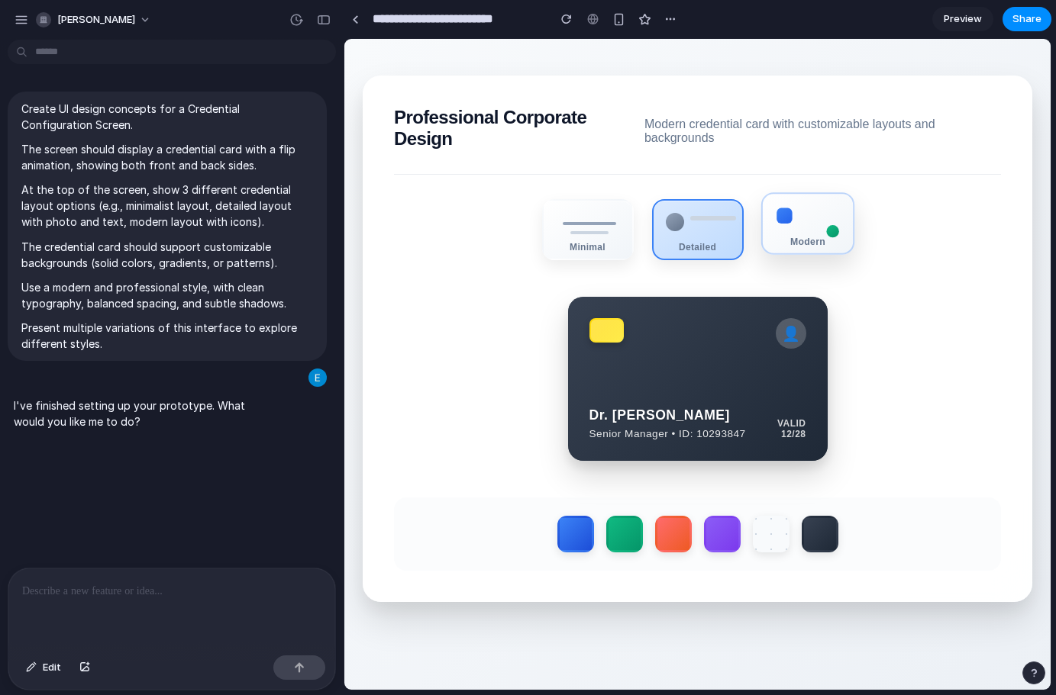
click at [822, 245] on div "Modern" at bounding box center [807, 241] width 90 height 11
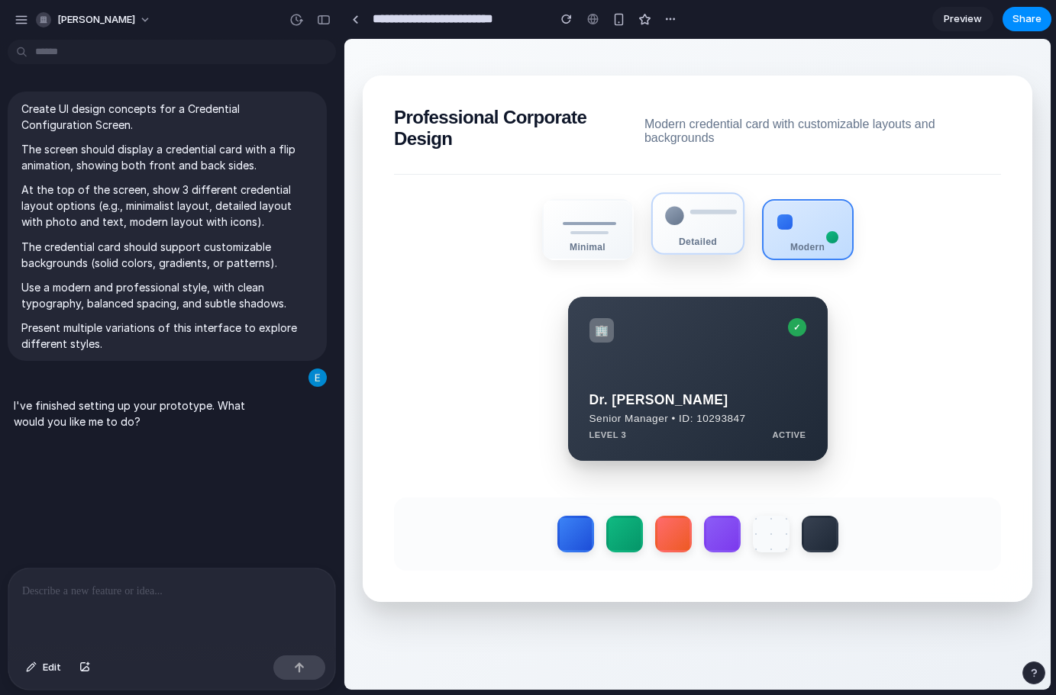
click at [721, 243] on div "Detailed" at bounding box center [696, 223] width 93 height 63
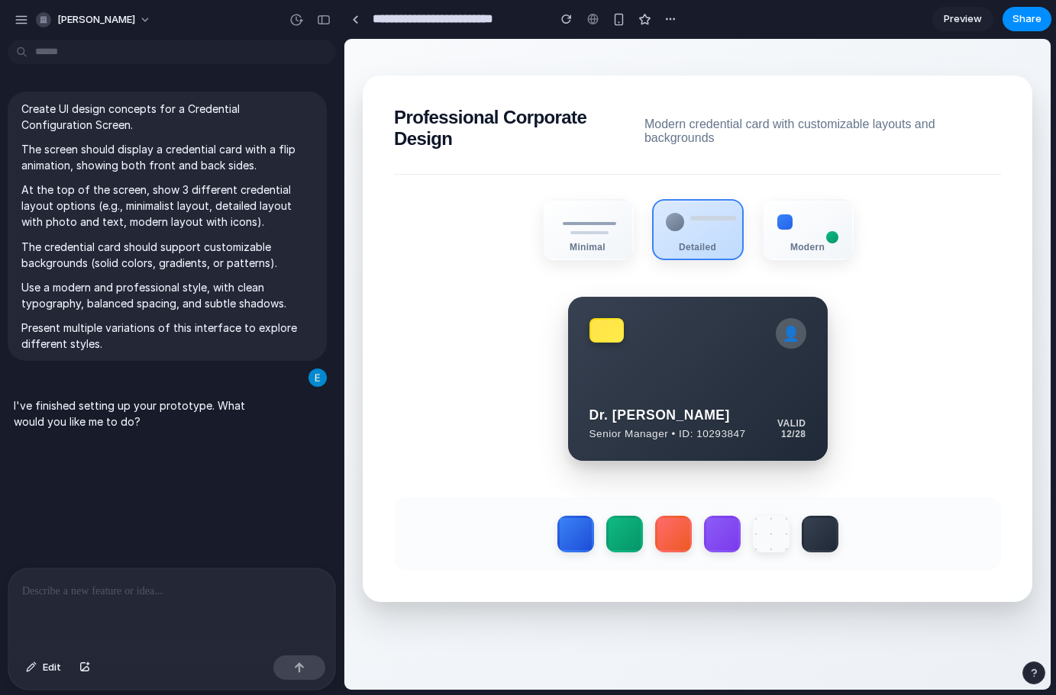
click at [640, 237] on div "Minimal Detailed Modern" at bounding box center [697, 229] width 607 height 61
click at [611, 239] on div "Minimal" at bounding box center [586, 223] width 93 height 63
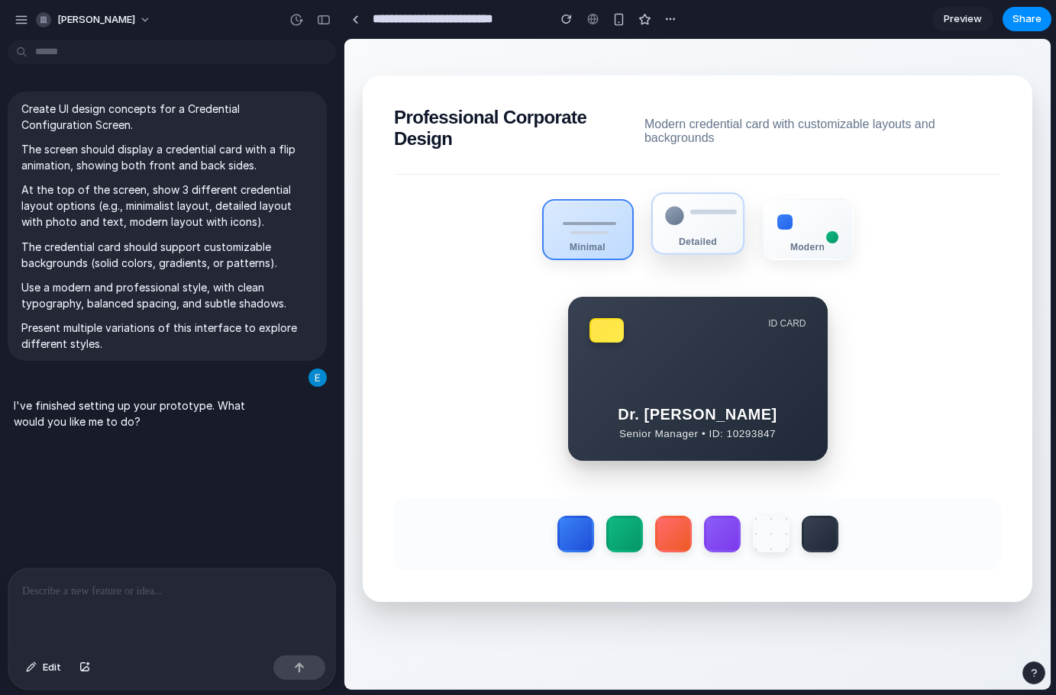
click at [673, 240] on div "Detailed" at bounding box center [696, 223] width 93 height 63
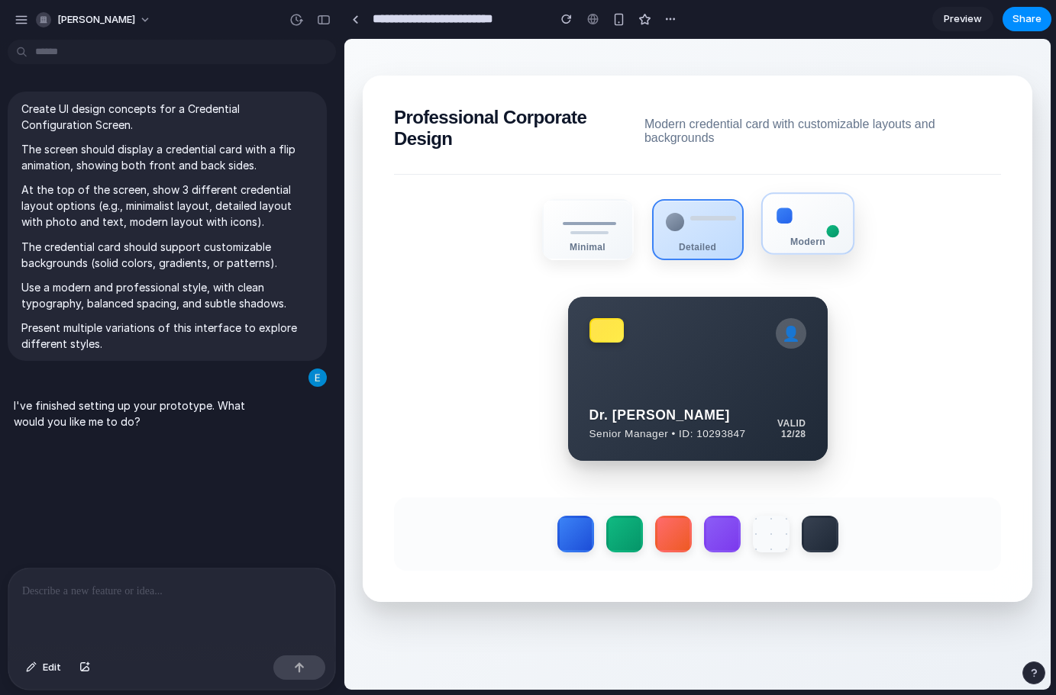
click at [756, 244] on div "Minimal Detailed Modern" at bounding box center [697, 229] width 607 height 61
click at [762, 244] on div "Modern" at bounding box center [807, 241] width 90 height 11
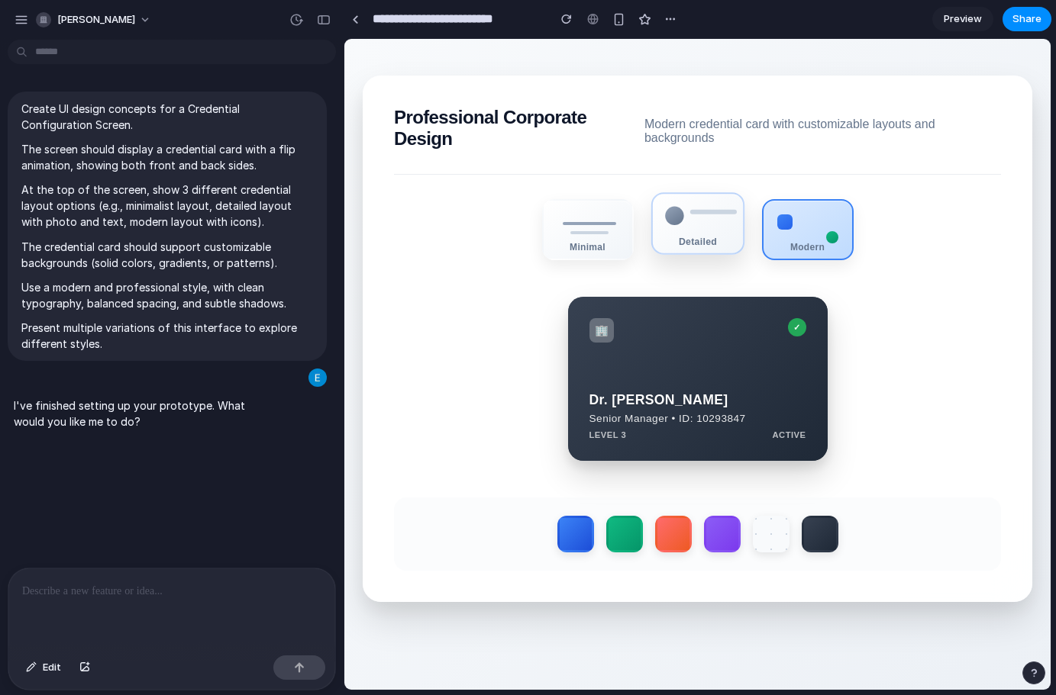
click at [682, 237] on div "Detailed" at bounding box center [696, 223] width 93 height 63
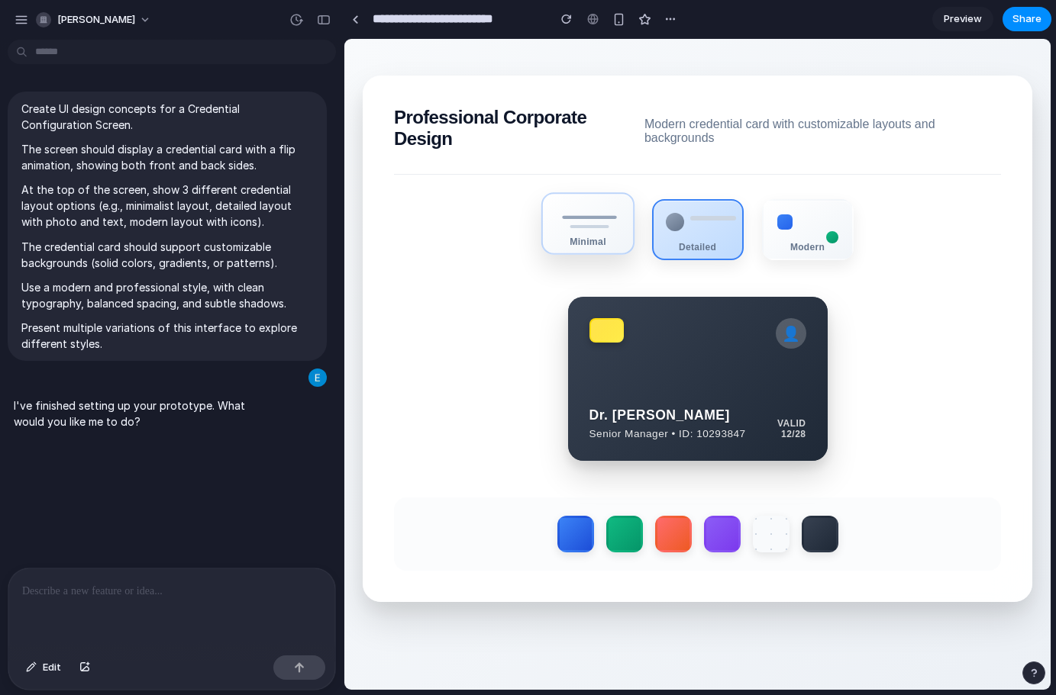
click at [586, 240] on div "Minimal" at bounding box center [586, 223] width 93 height 63
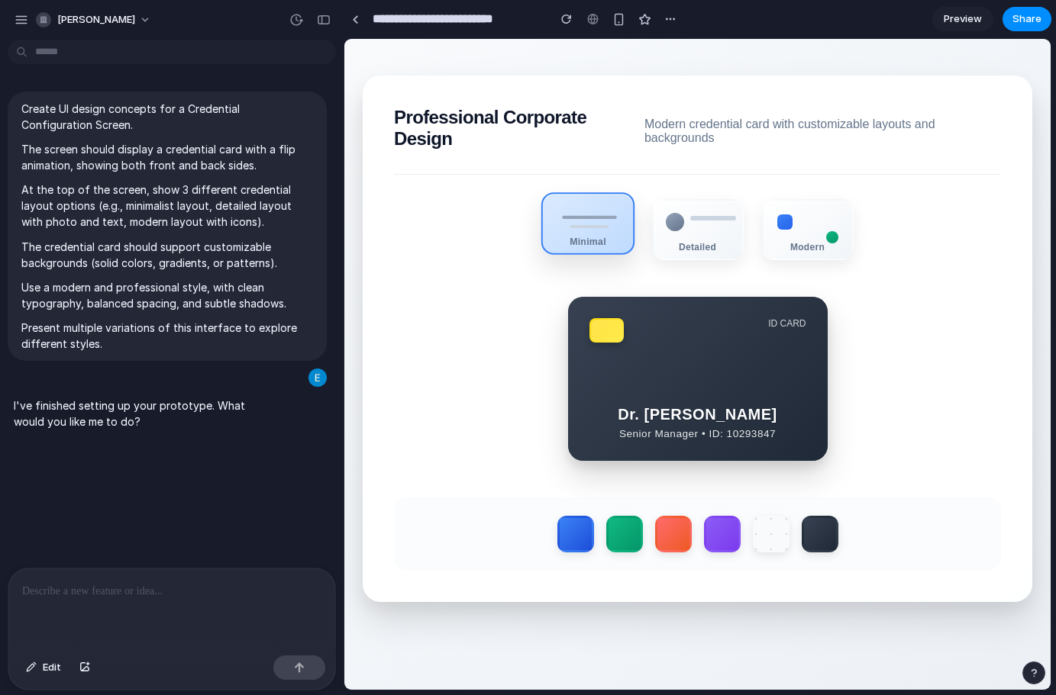
click at [586, 238] on div "Minimal" at bounding box center [586, 223] width 93 height 63
click at [933, 301] on section "Professional Corporate Design Modern credential card with customizable layouts …" at bounding box center [697, 339] width 669 height 527
